Goal: Find specific fact: Find specific fact

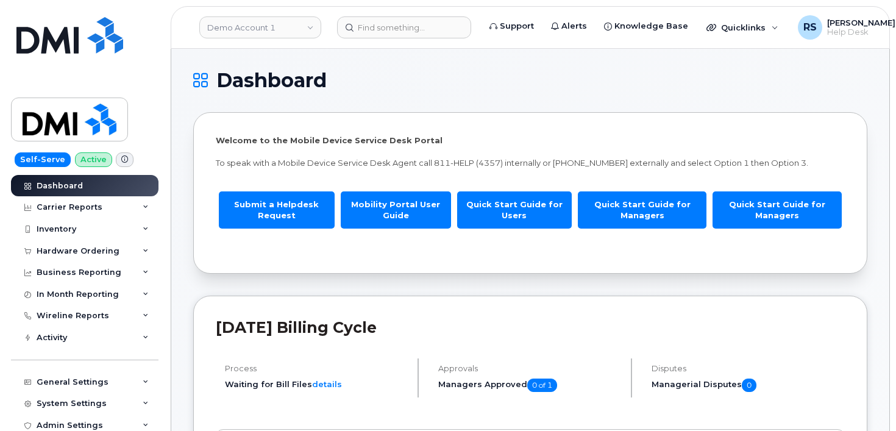
click at [6, 424] on div "Self-Serve Active Dashboard Carrier Reports Monthly Billing Data Daily Data Poo…" at bounding box center [82, 215] width 165 height 431
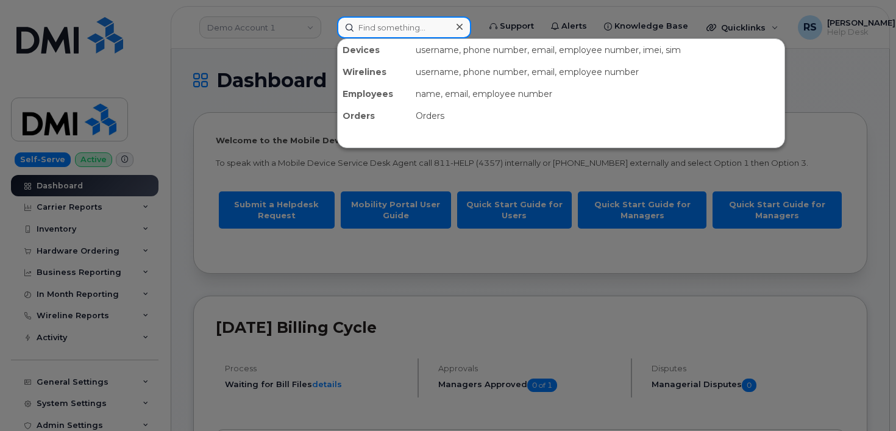
click at [363, 29] on input at bounding box center [404, 27] width 134 height 22
paste input "3044001618"
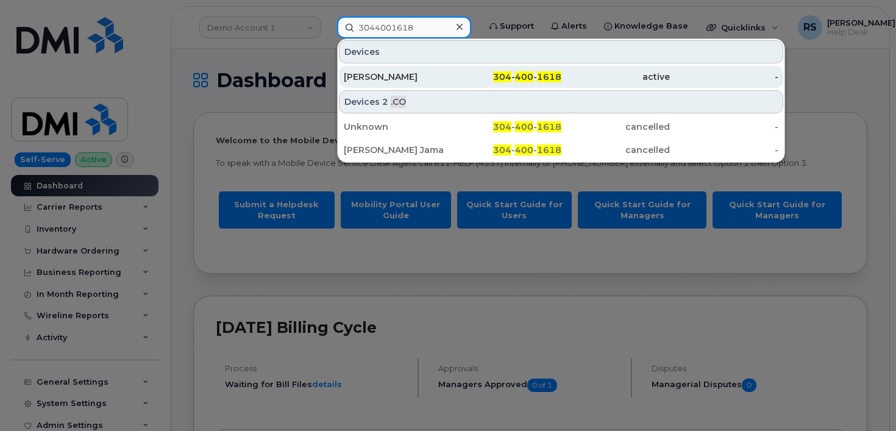
type input "3044001618"
click at [386, 71] on div "JESSE MATHENY" at bounding box center [398, 77] width 108 height 12
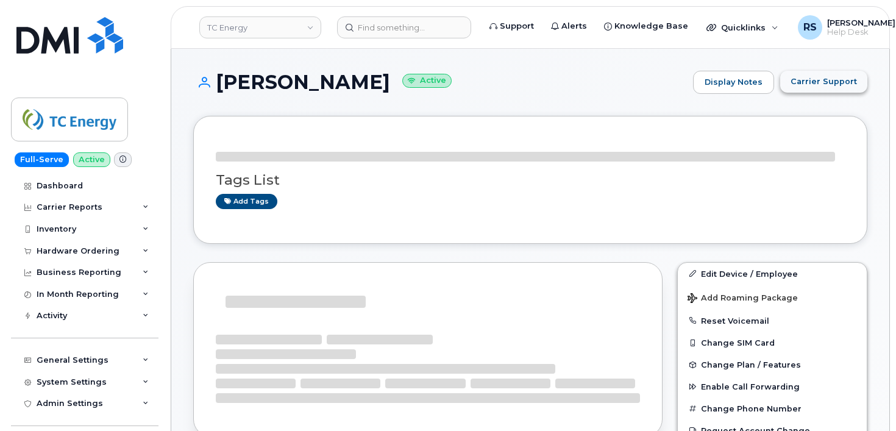
click at [799, 75] on button "Carrier Support" at bounding box center [823, 82] width 87 height 22
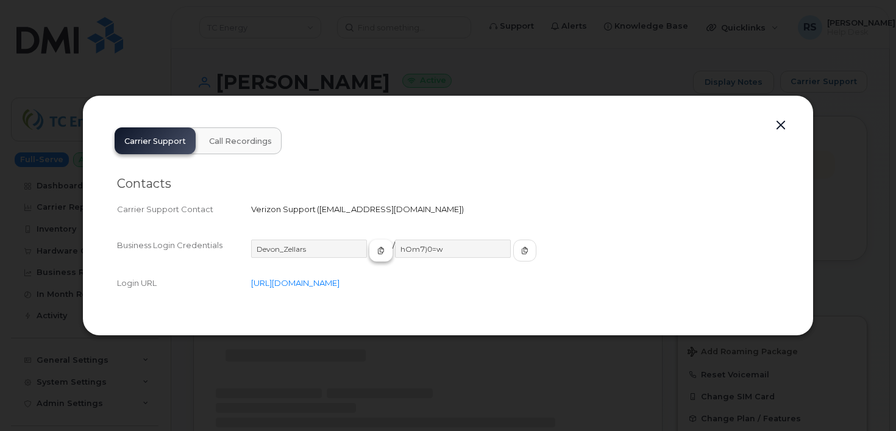
click at [377, 249] on icon "button" at bounding box center [380, 250] width 7 height 7
click at [521, 252] on icon "button" at bounding box center [524, 250] width 7 height 7
click at [776, 122] on button "button" at bounding box center [781, 125] width 18 height 17
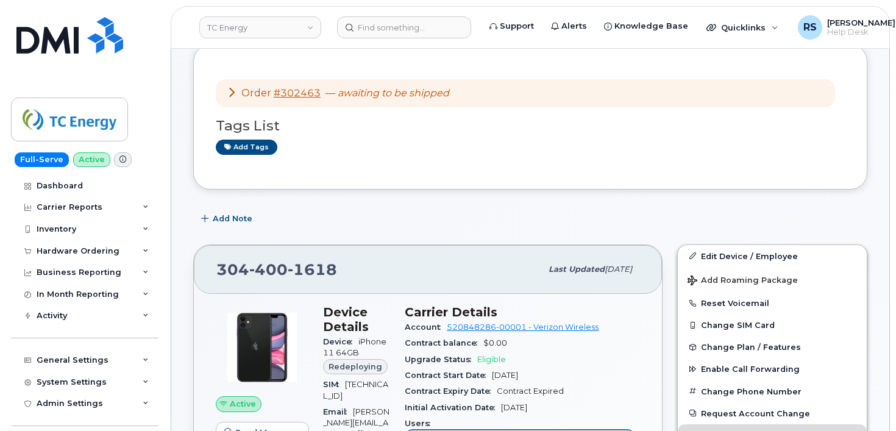
scroll to position [81, 0]
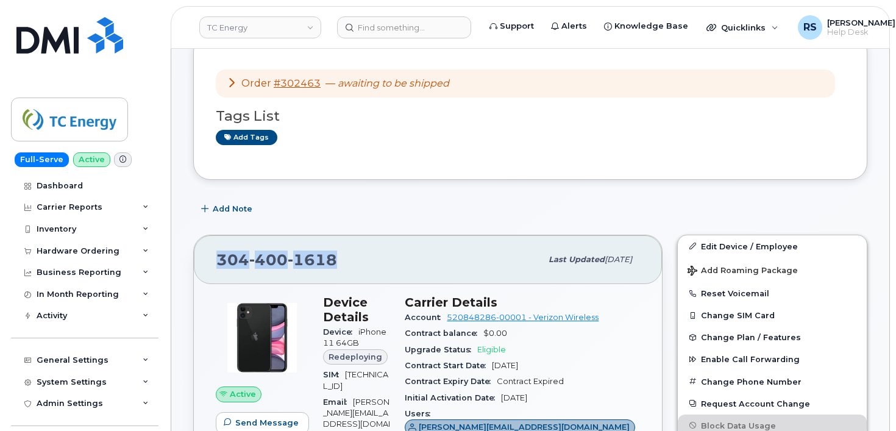
drag, startPoint x: 338, startPoint y: 261, endPoint x: 198, endPoint y: 261, distance: 140.2
click at [198, 261] on div "304 400 1618 Last updated Sep 05, 2025" at bounding box center [428, 259] width 468 height 49
copy span "304 400 1618"
click at [603, 203] on div "Add Note" at bounding box center [530, 209] width 674 height 22
drag, startPoint x: 5, startPoint y: 416, endPoint x: 10, endPoint y: 408, distance: 9.6
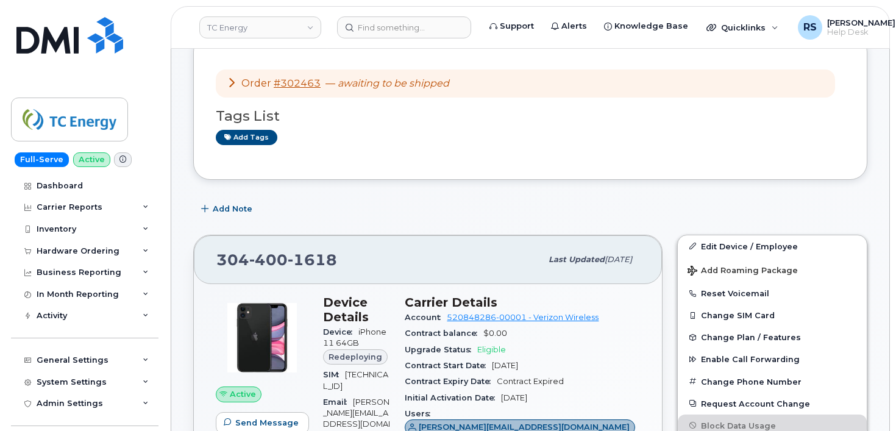
click at [6, 416] on div "Full-Serve Active Dashboard Carrier Reports Monthly Billing Data Daily Data Poo…" at bounding box center [82, 215] width 165 height 431
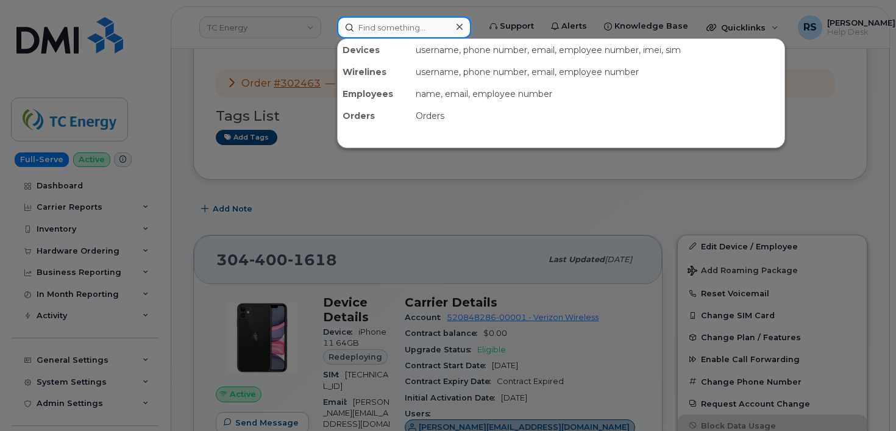
click at [381, 26] on input at bounding box center [404, 27] width 134 height 22
paste input "5063803945"
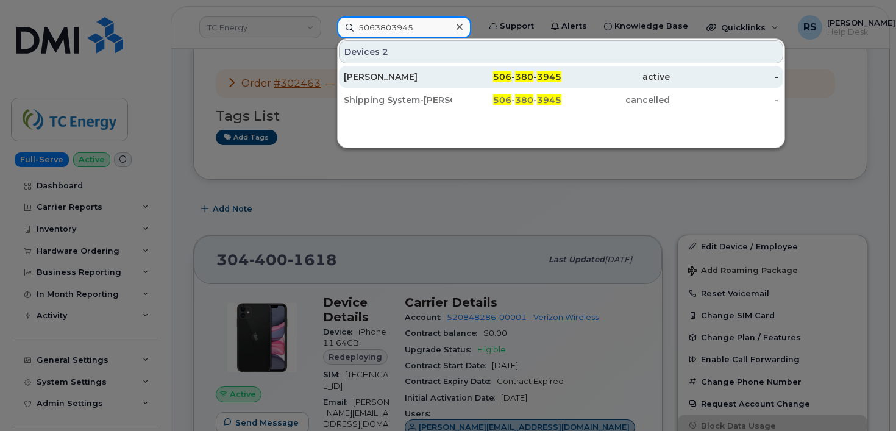
type input "5063803945"
click at [381, 75] on div "Wayne Walton" at bounding box center [398, 77] width 108 height 12
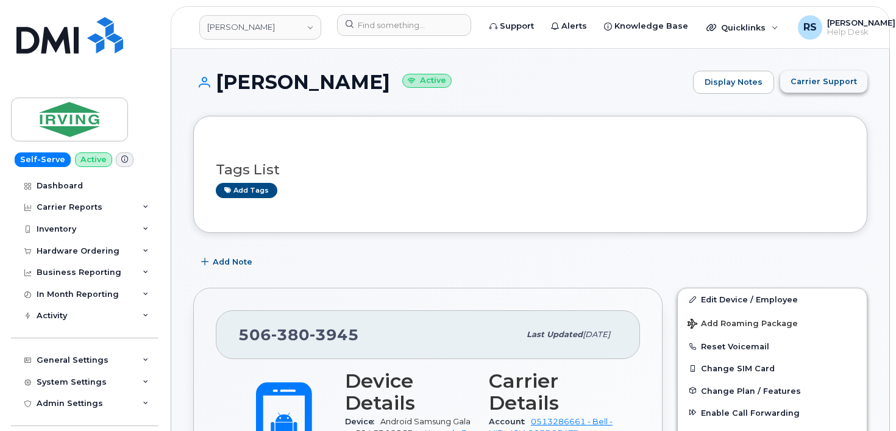
click at [812, 85] on span "Carrier Support" at bounding box center [823, 82] width 66 height 12
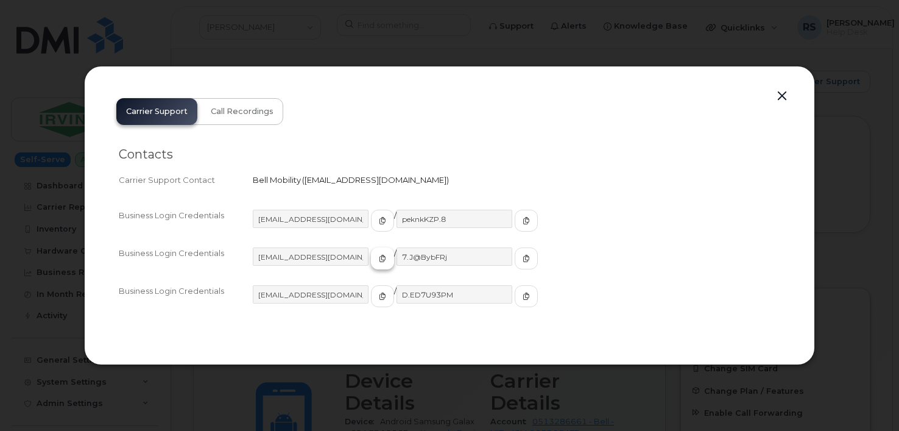
click at [379, 260] on icon "button" at bounding box center [382, 258] width 7 height 7
click at [523, 259] on icon "button" at bounding box center [526, 258] width 7 height 7
click at [784, 92] on button "button" at bounding box center [782, 96] width 18 height 17
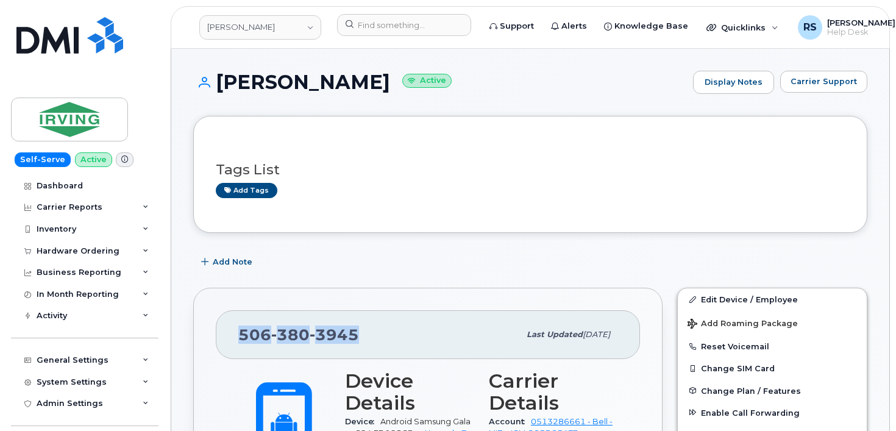
drag, startPoint x: 360, startPoint y: 335, endPoint x: 233, endPoint y: 338, distance: 126.8
click at [233, 338] on div "506 380 3945 Last updated Oct 10, 2025" at bounding box center [428, 334] width 424 height 49
copy span "506 380 3945"
click at [818, 80] on span "Carrier Support" at bounding box center [823, 82] width 66 height 12
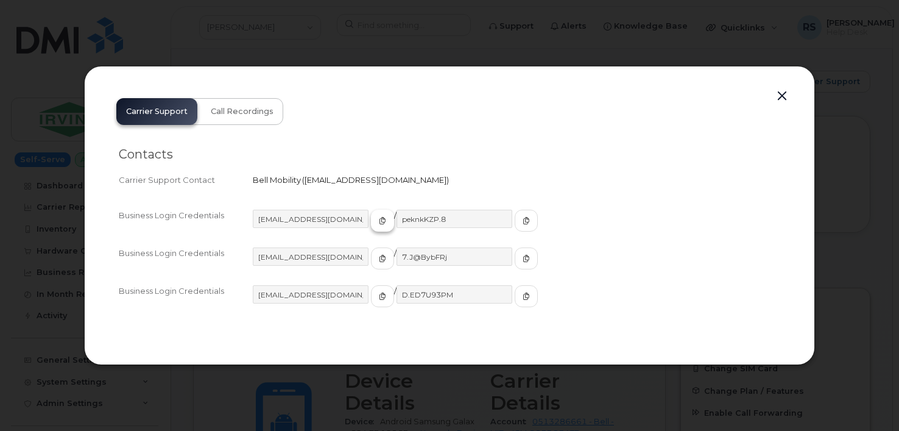
click at [379, 219] on icon "button" at bounding box center [382, 220] width 7 height 7
click at [523, 223] on icon "button" at bounding box center [526, 220] width 7 height 7
click at [598, 152] on h2 "Contacts" at bounding box center [450, 154] width 662 height 15
click at [782, 96] on button "button" at bounding box center [782, 96] width 18 height 17
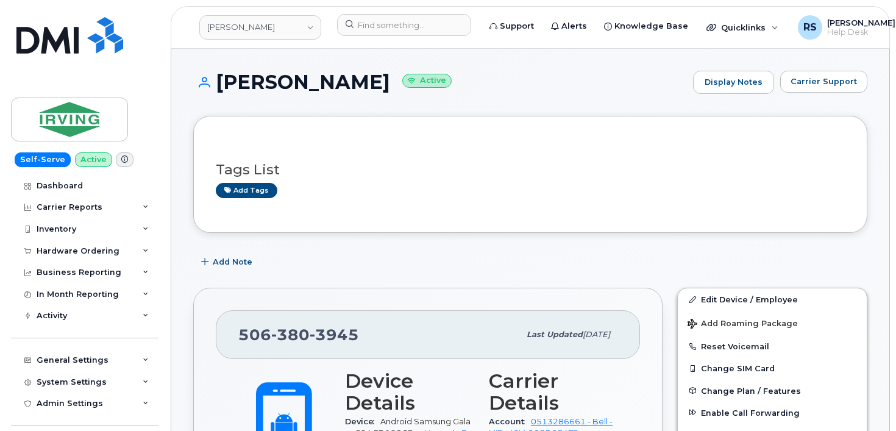
click at [507, 85] on h1 "Wayne Walton Active" at bounding box center [440, 81] width 494 height 21
click at [817, 79] on span "Carrier Support" at bounding box center [823, 82] width 66 height 12
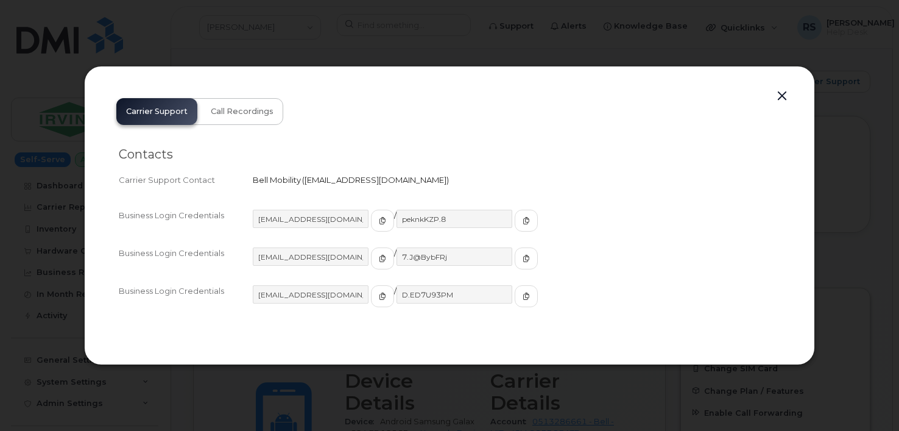
click at [790, 91] on button "button" at bounding box center [782, 96] width 18 height 17
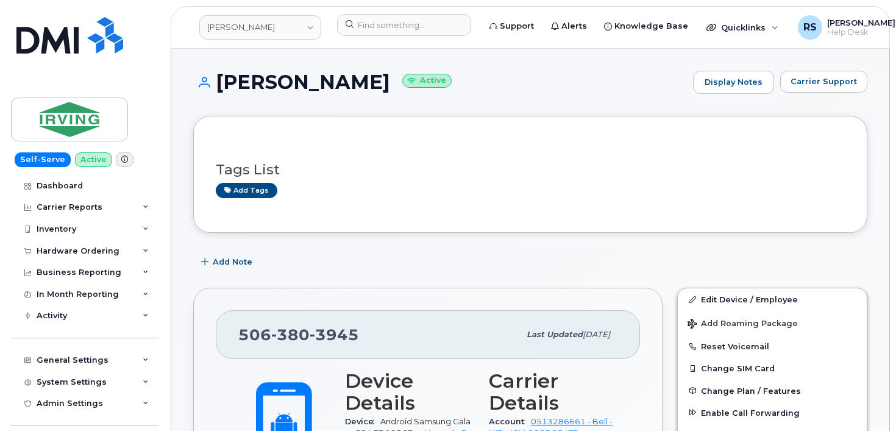
click at [632, 87] on h1 "Wayne Walton Active" at bounding box center [440, 81] width 494 height 21
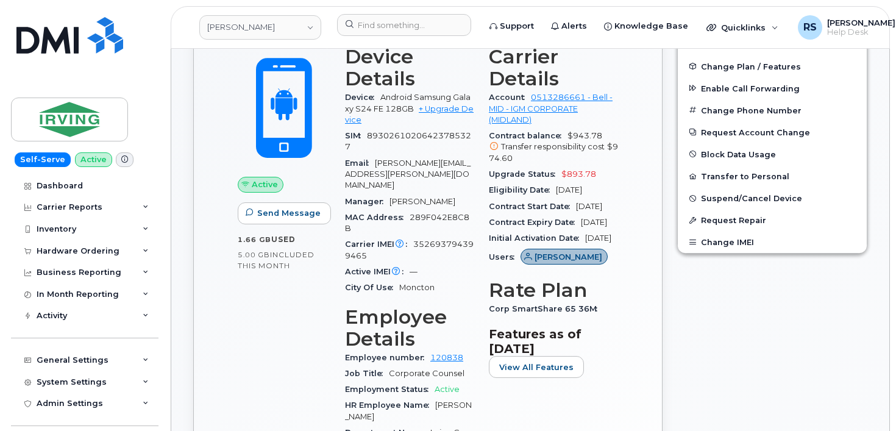
scroll to position [325, 0]
click at [243, 352] on div "Active Send Message 1.66 GB  used 5.00 GB  included this month" at bounding box center [283, 330] width 107 height 584
click at [69, 357] on div "General Settings" at bounding box center [73, 360] width 72 height 10
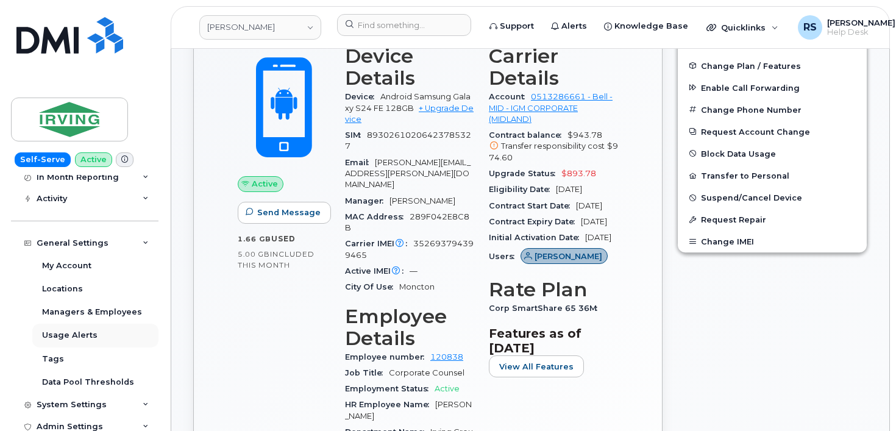
scroll to position [122, 0]
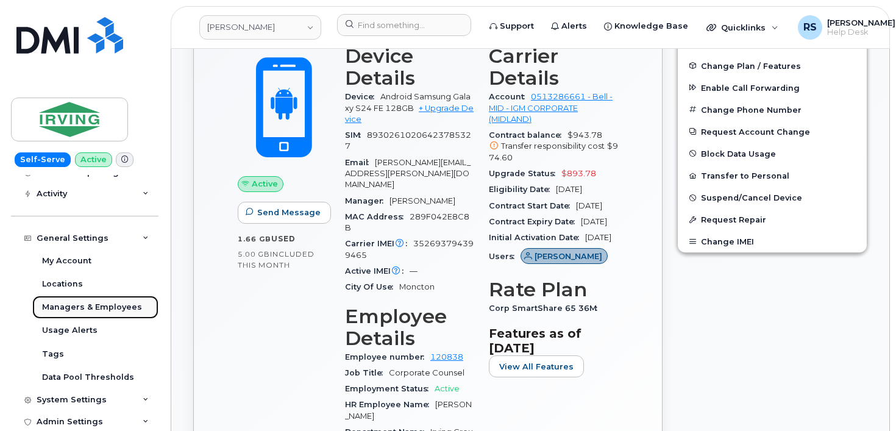
click at [83, 303] on div "Managers & Employees" at bounding box center [92, 307] width 100 height 11
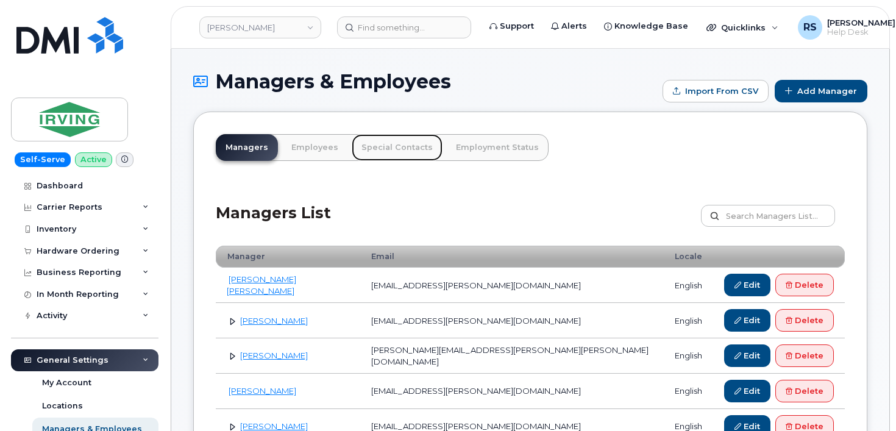
click at [383, 145] on link "Special Contacts" at bounding box center [397, 147] width 91 height 27
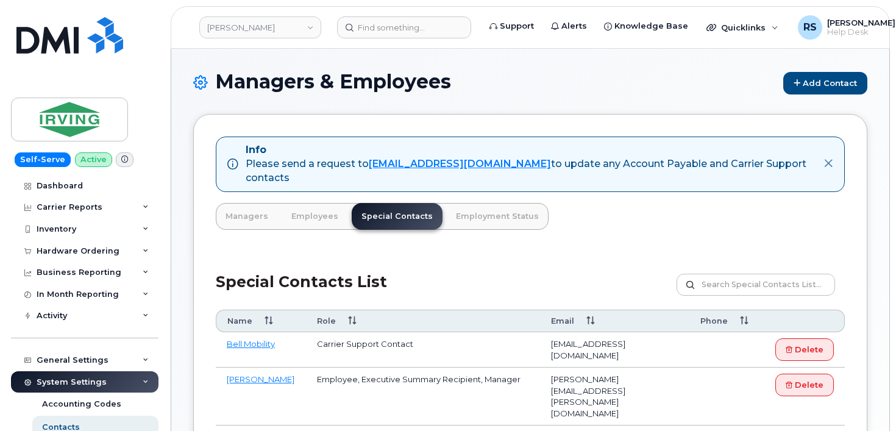
click at [549, 75] on h1 "Managers & Employees Add Contact" at bounding box center [530, 83] width 674 height 24
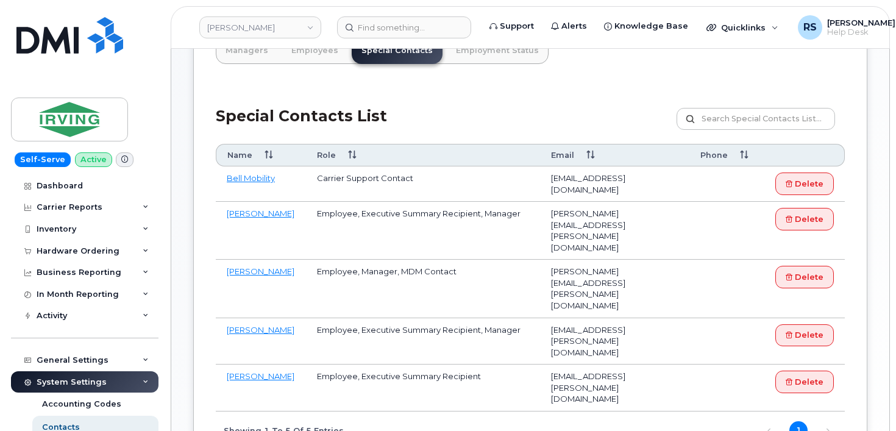
scroll to position [217, 0]
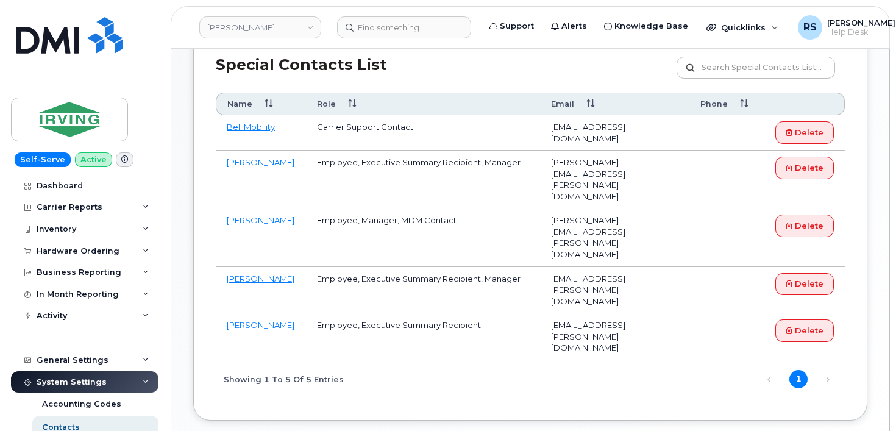
click at [647, 313] on td "[EMAIL_ADDRESS][PERSON_NAME][DOMAIN_NAME]" at bounding box center [614, 336] width 149 height 47
click at [500, 69] on div "Special Contacts List Customize Filter Refresh Export" at bounding box center [530, 64] width 629 height 58
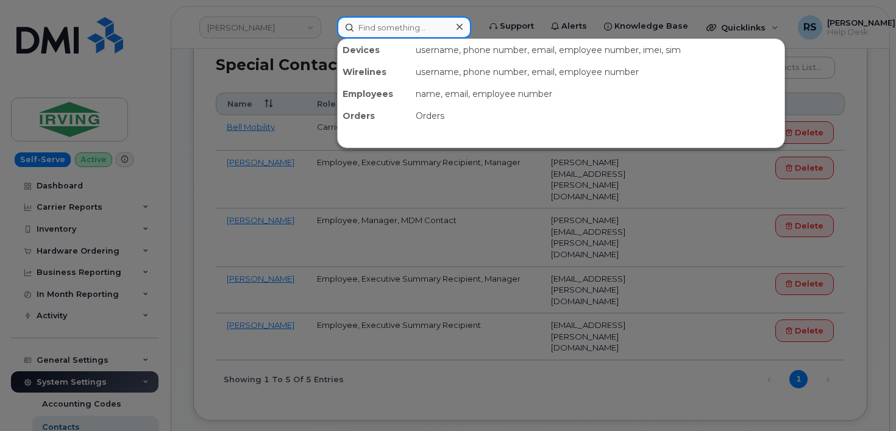
click at [386, 31] on input at bounding box center [404, 27] width 134 height 22
paste input "902.432.4537"
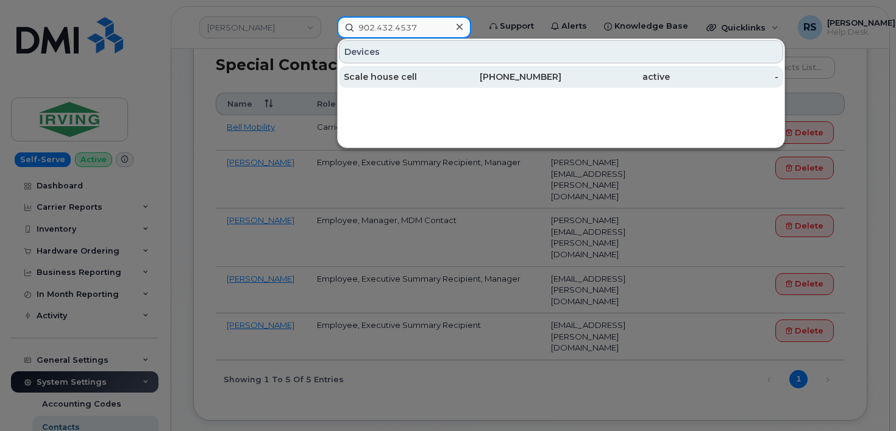
type input "902.432.4537"
click at [376, 74] on div "Scale house cell" at bounding box center [398, 77] width 108 height 12
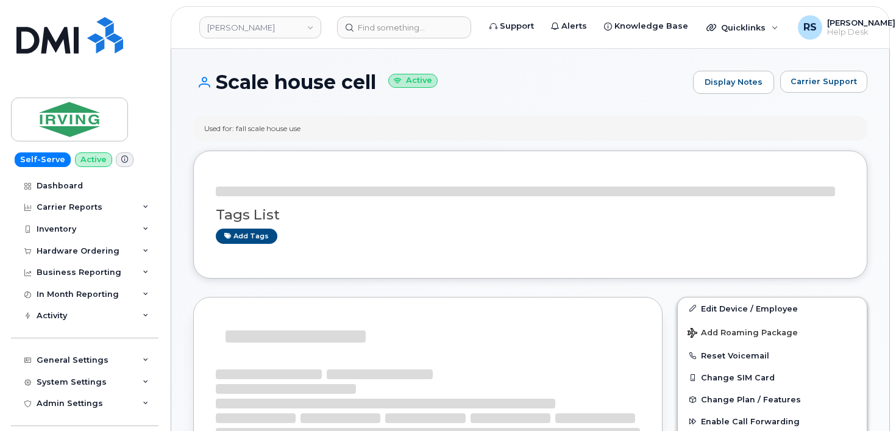
click at [490, 108] on div "Scale house cell Active Display Notes Carrier Support" at bounding box center [530, 93] width 674 height 45
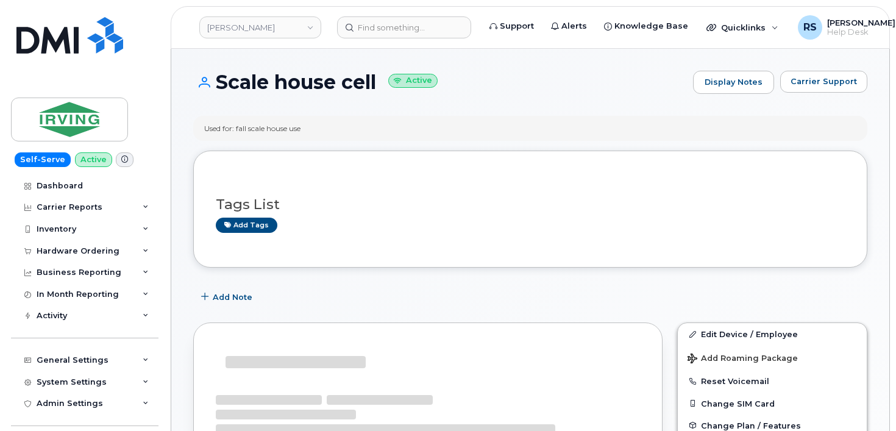
click at [492, 90] on h1 "Scale house cell Active" at bounding box center [440, 81] width 494 height 21
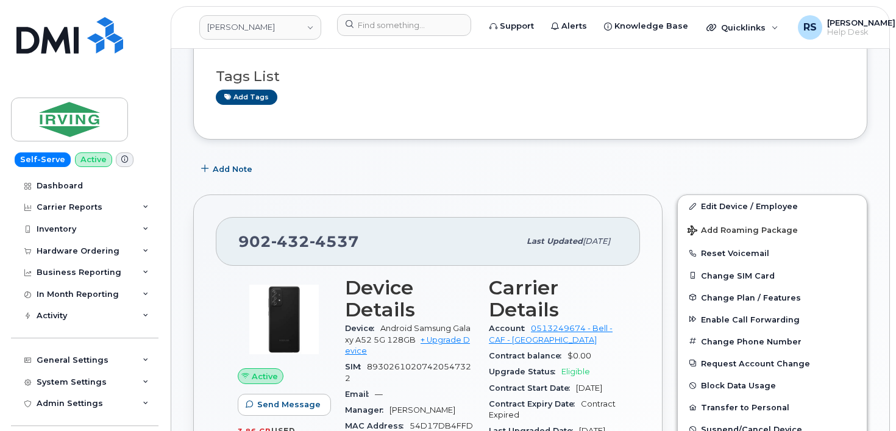
scroll to position [163, 0]
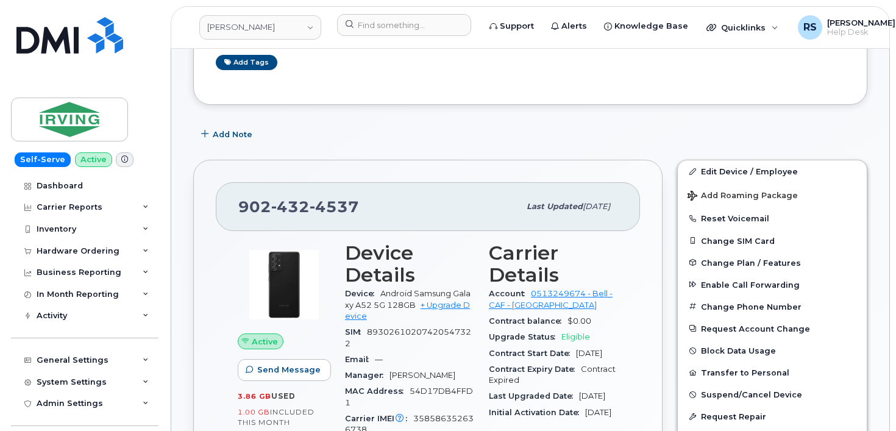
click at [693, 133] on div "Add Note" at bounding box center [530, 134] width 674 height 22
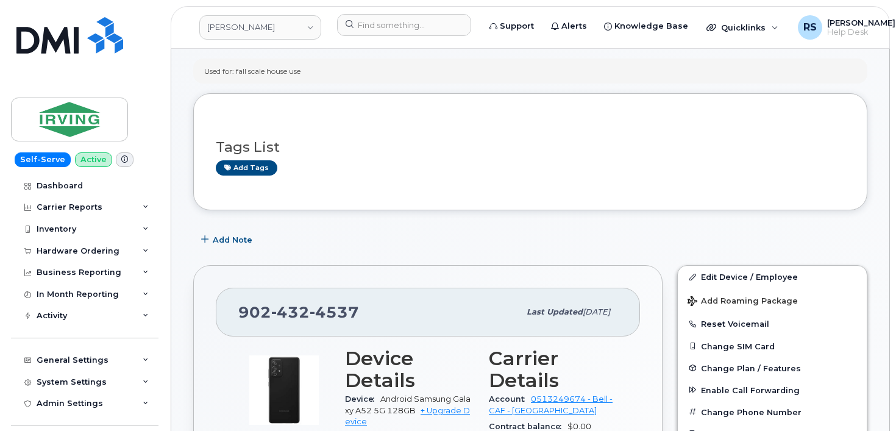
scroll to position [0, 0]
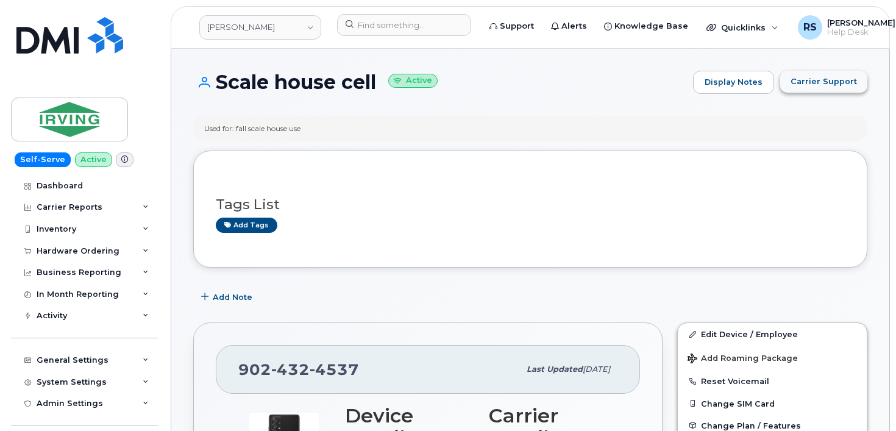
click at [818, 74] on button "Carrier Support" at bounding box center [823, 82] width 87 height 22
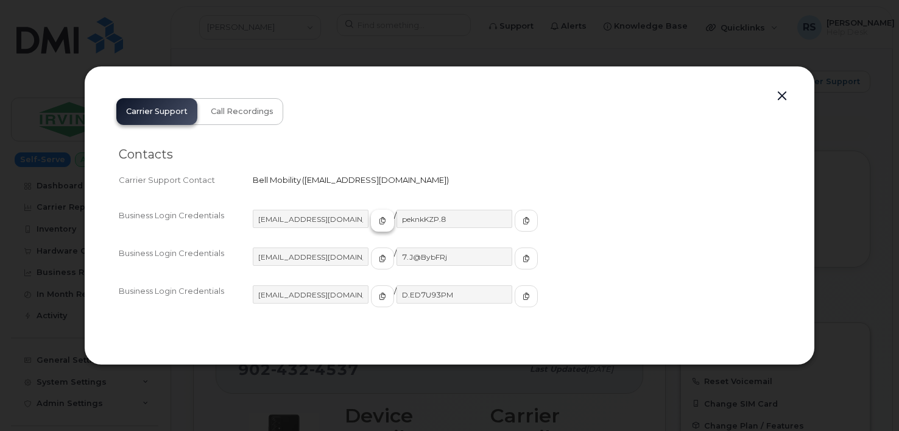
click at [379, 222] on icon "button" at bounding box center [382, 220] width 7 height 7
click at [542, 144] on div "Contacts Carrier Support Contact Bell Mobility   [EMAIL_ADDRESS][DOMAIN_NAME]" at bounding box center [450, 167] width 662 height 61
click at [523, 219] on icon "button" at bounding box center [526, 220] width 7 height 7
click at [782, 91] on button "button" at bounding box center [782, 96] width 18 height 17
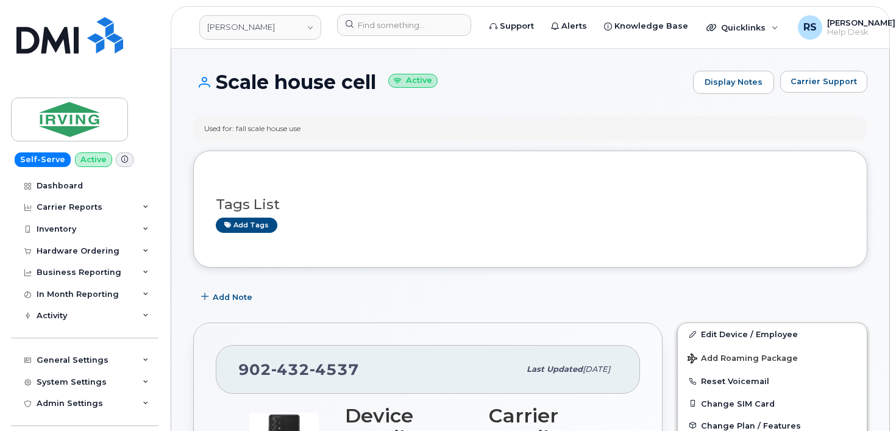
click at [385, 111] on div "Scale house cell Active Display Notes Carrier Support" at bounding box center [530, 93] width 674 height 45
drag, startPoint x: 369, startPoint y: 367, endPoint x: 277, endPoint y: 370, distance: 92.1
click at [218, 368] on div "[PHONE_NUMBER] Last updated [DATE]" at bounding box center [428, 369] width 424 height 49
copy span "[PHONE_NUMBER]"
click at [486, 303] on div "Add Note" at bounding box center [530, 297] width 674 height 22
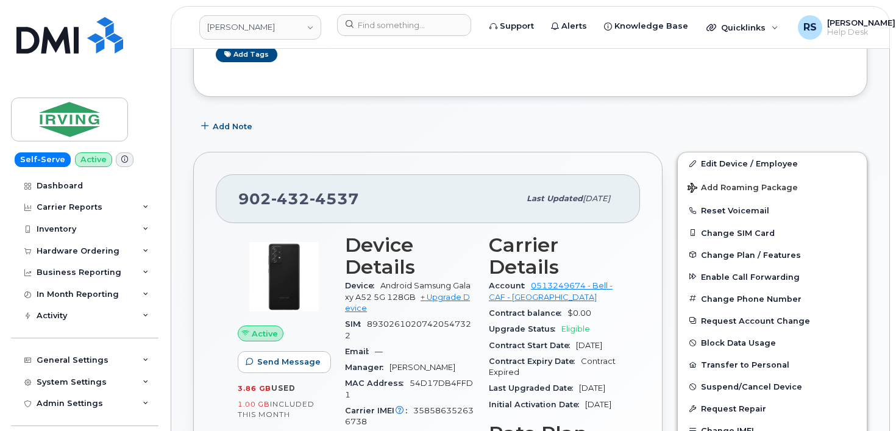
scroll to position [203, 0]
